Goal: Find specific fact

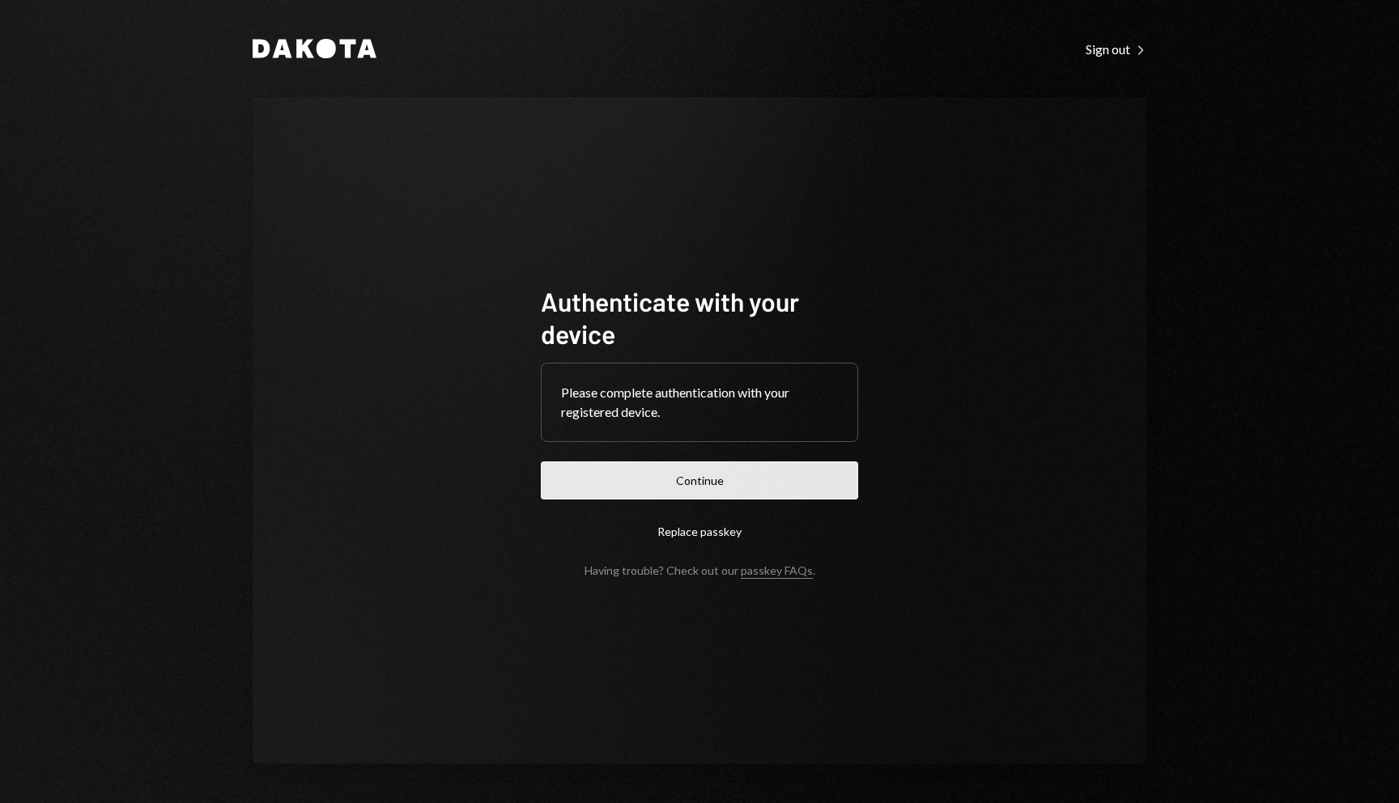
click at [673, 475] on button "Continue" at bounding box center [699, 480] width 317 height 38
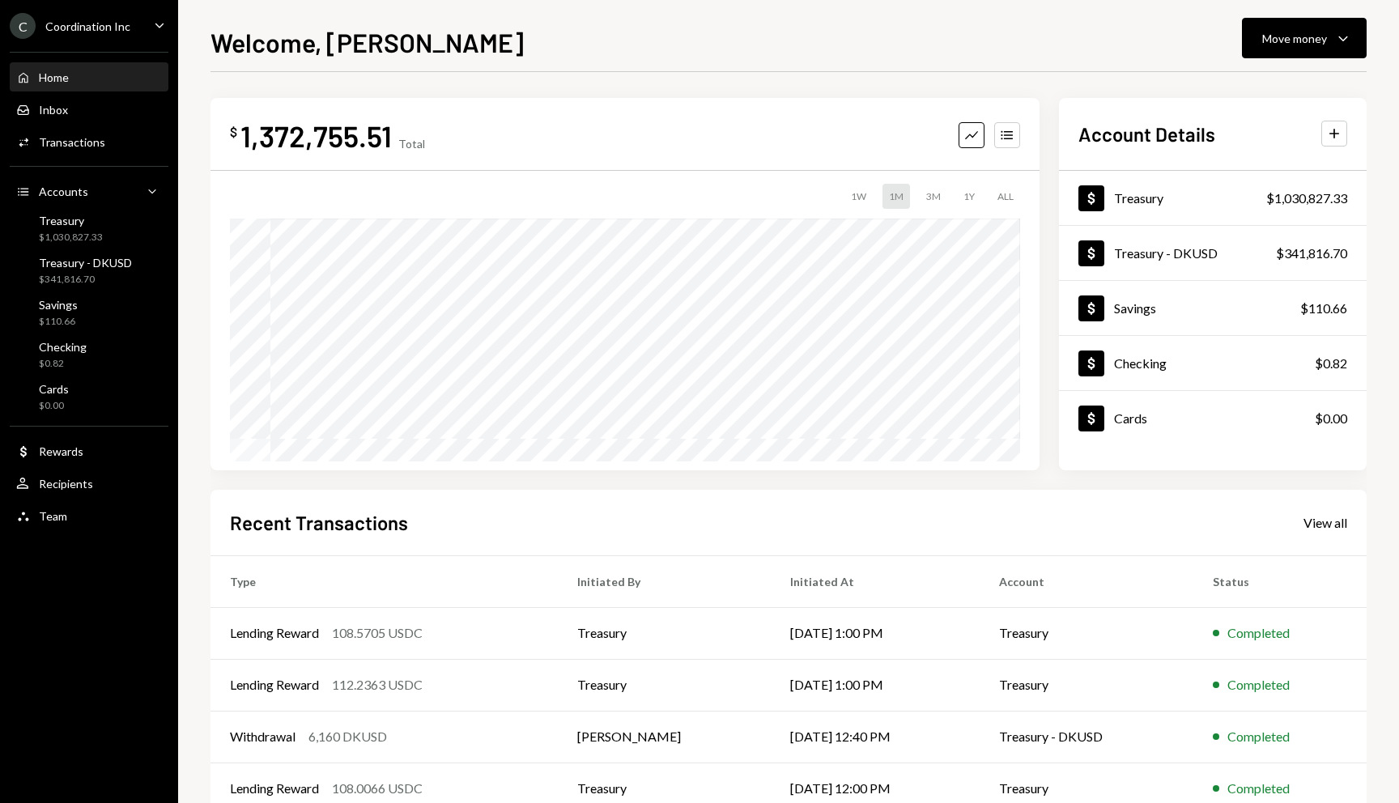
click at [298, 135] on div "1,372,755.51" at bounding box center [315, 135] width 151 height 36
copy div "1,372,755.51"
